Goal: Information Seeking & Learning: Learn about a topic

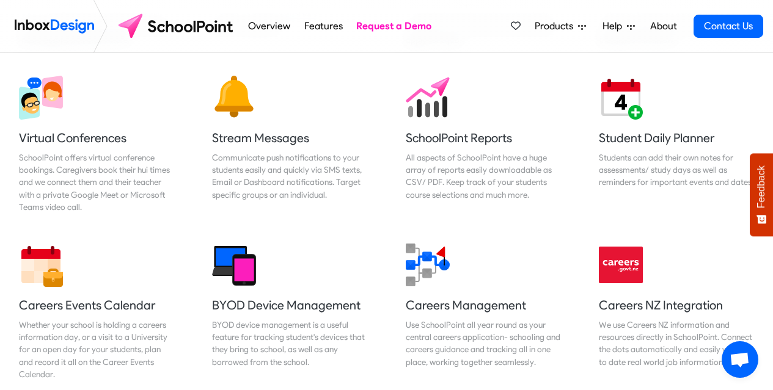
scroll to position [1027, 0]
click at [284, 214] on link "Stream Messages Communicate push notifications to your students easily and quic…" at bounding box center [289, 146] width 175 height 158
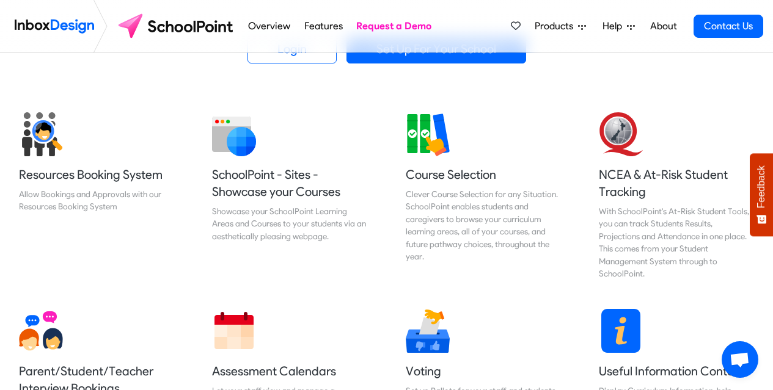
scroll to position [430, 0]
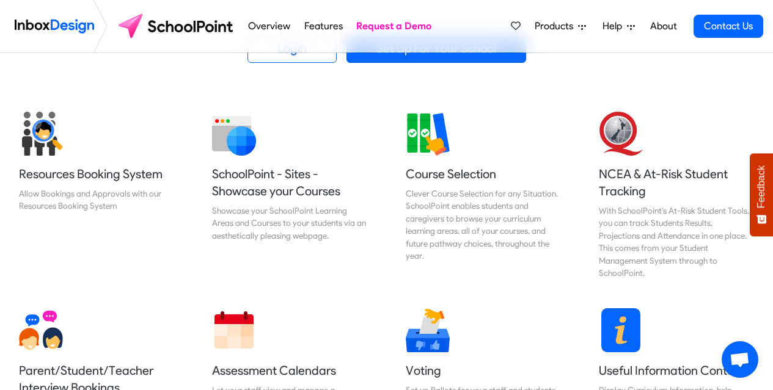
click at [285, 217] on div "Showcase your SchoolPoint Learning Areas and Courses to your students via an ae…" at bounding box center [289, 223] width 155 height 37
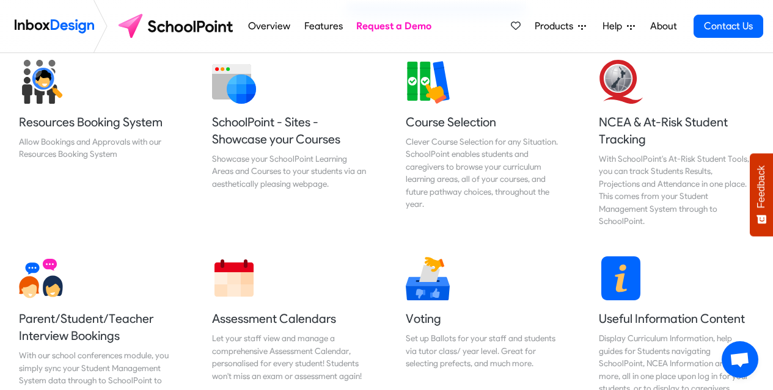
scroll to position [481, 0]
